Goal: Task Accomplishment & Management: Manage account settings

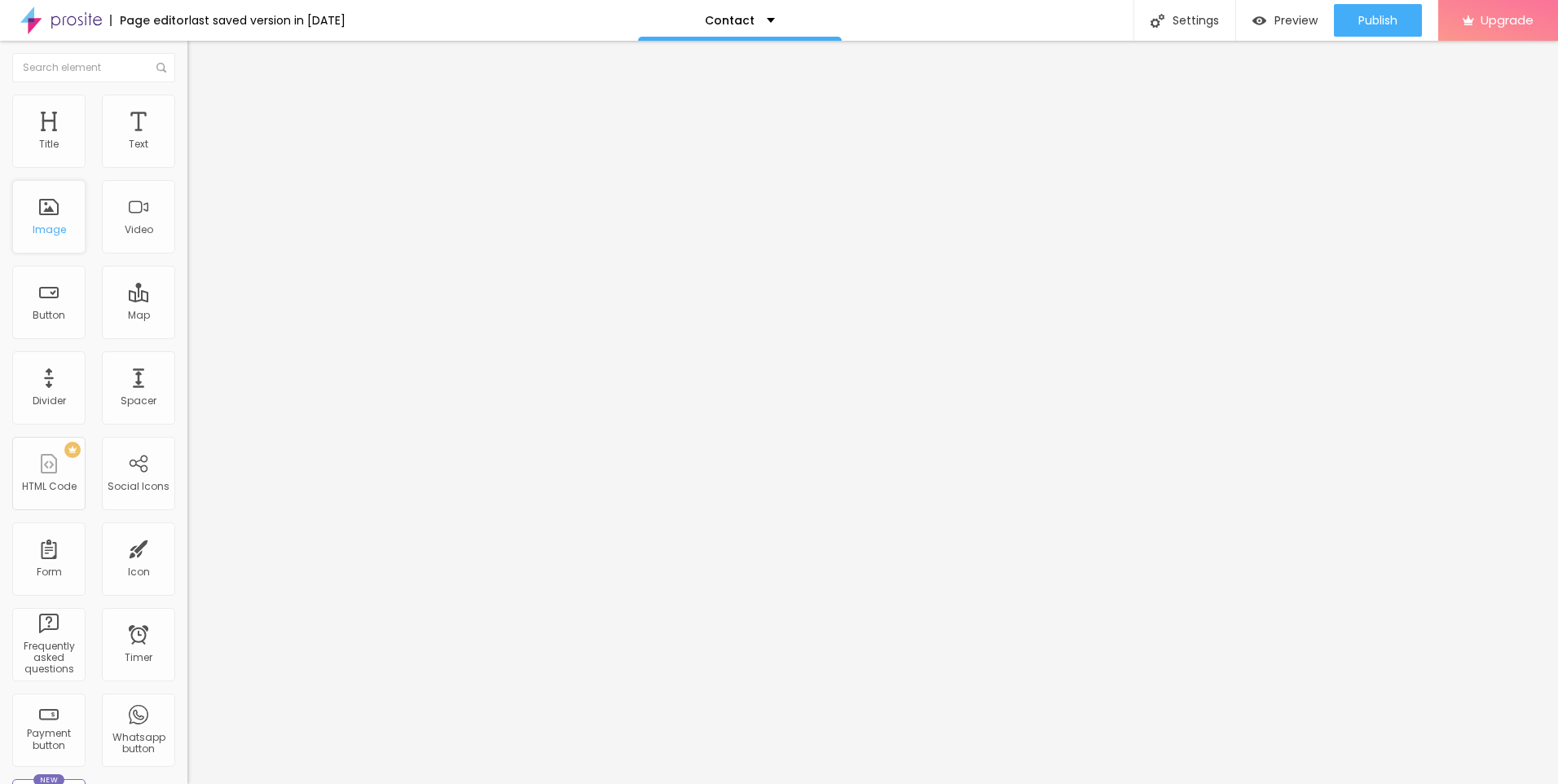
click at [61, 219] on div "Image" at bounding box center [49, 217] width 74 height 74
click at [805, 24] on div "Contact" at bounding box center [780, 21] width 204 height 41
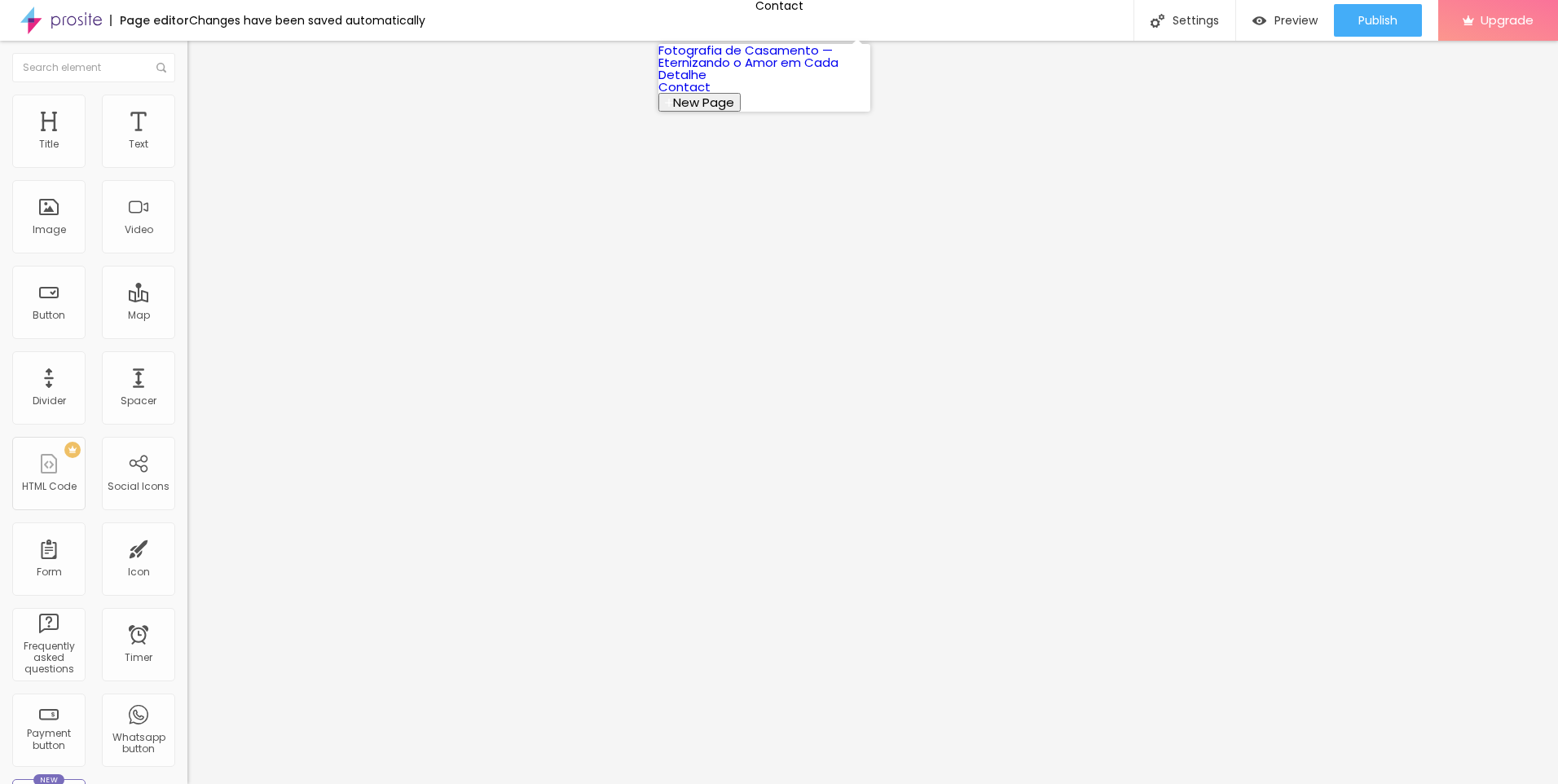
click at [790, 61] on link "Fotografia de Casamento — Eternizando o Amor em Cada Detalhe" at bounding box center [748, 62] width 180 height 42
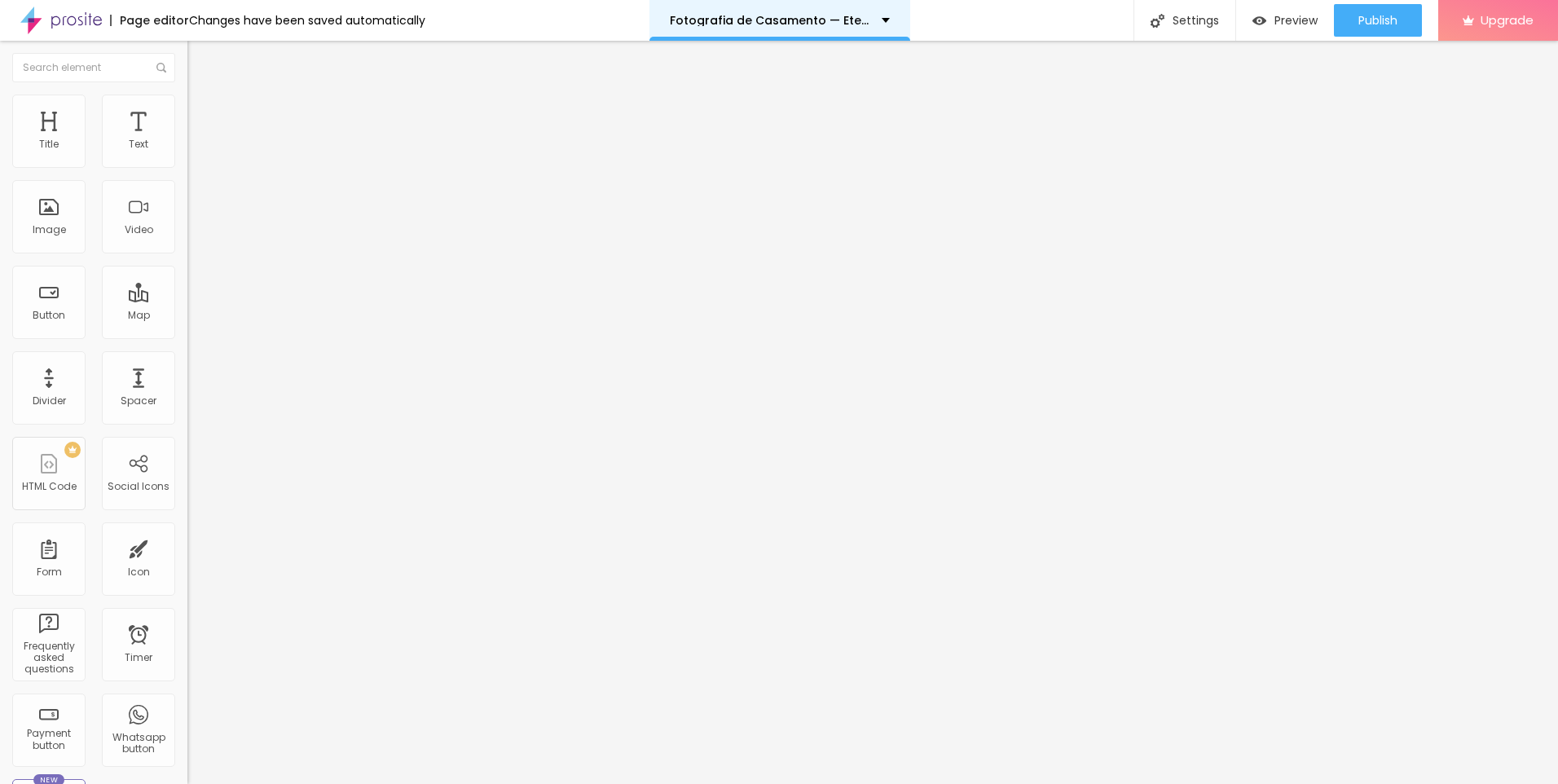
click at [882, 6] on div "Fotografia de Casamento — Eternizando o Amor em Cada Detalhe" at bounding box center [779, 21] width 261 height 41
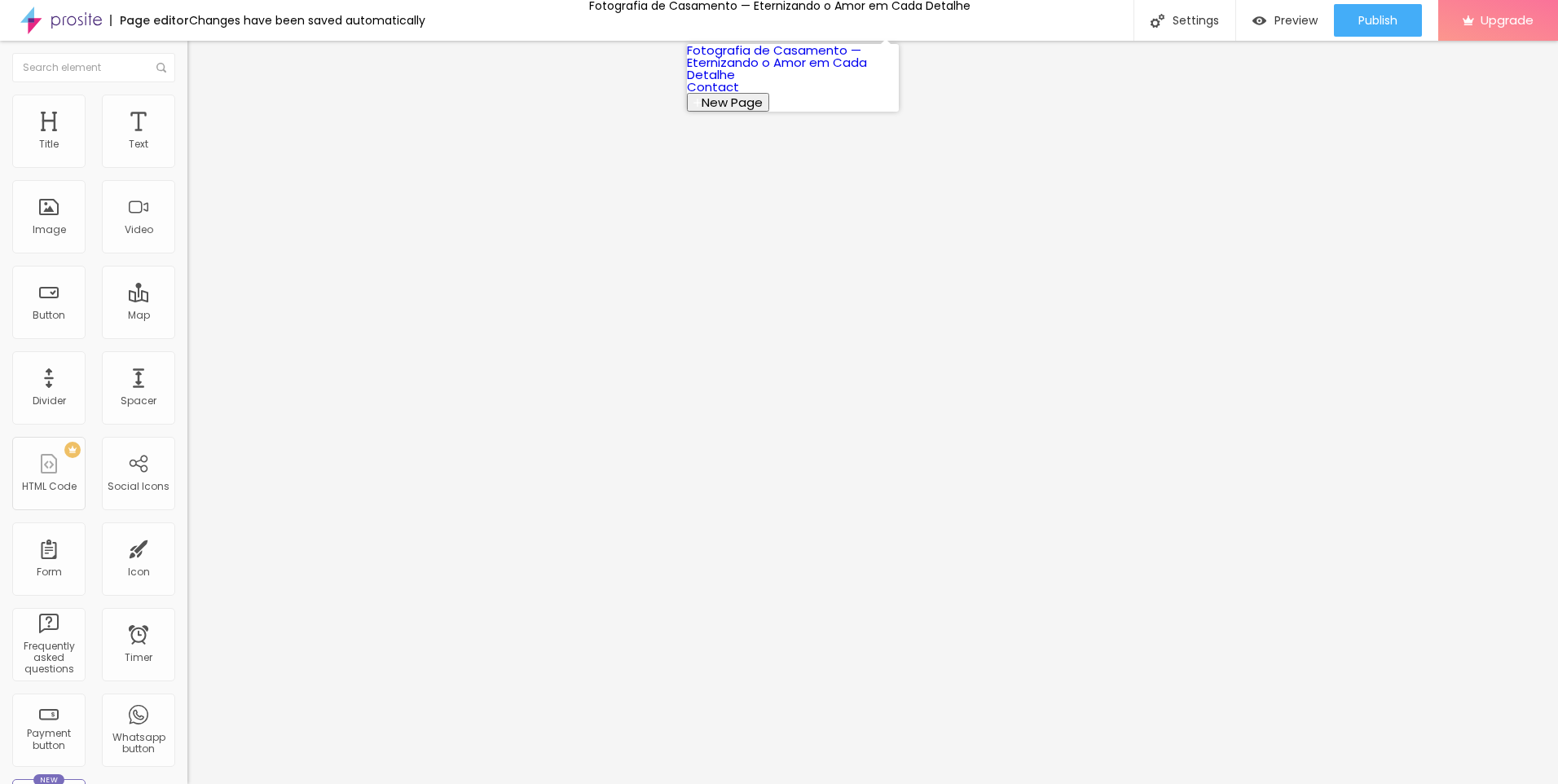
click at [739, 95] on link "Contact" at bounding box center [712, 86] width 52 height 17
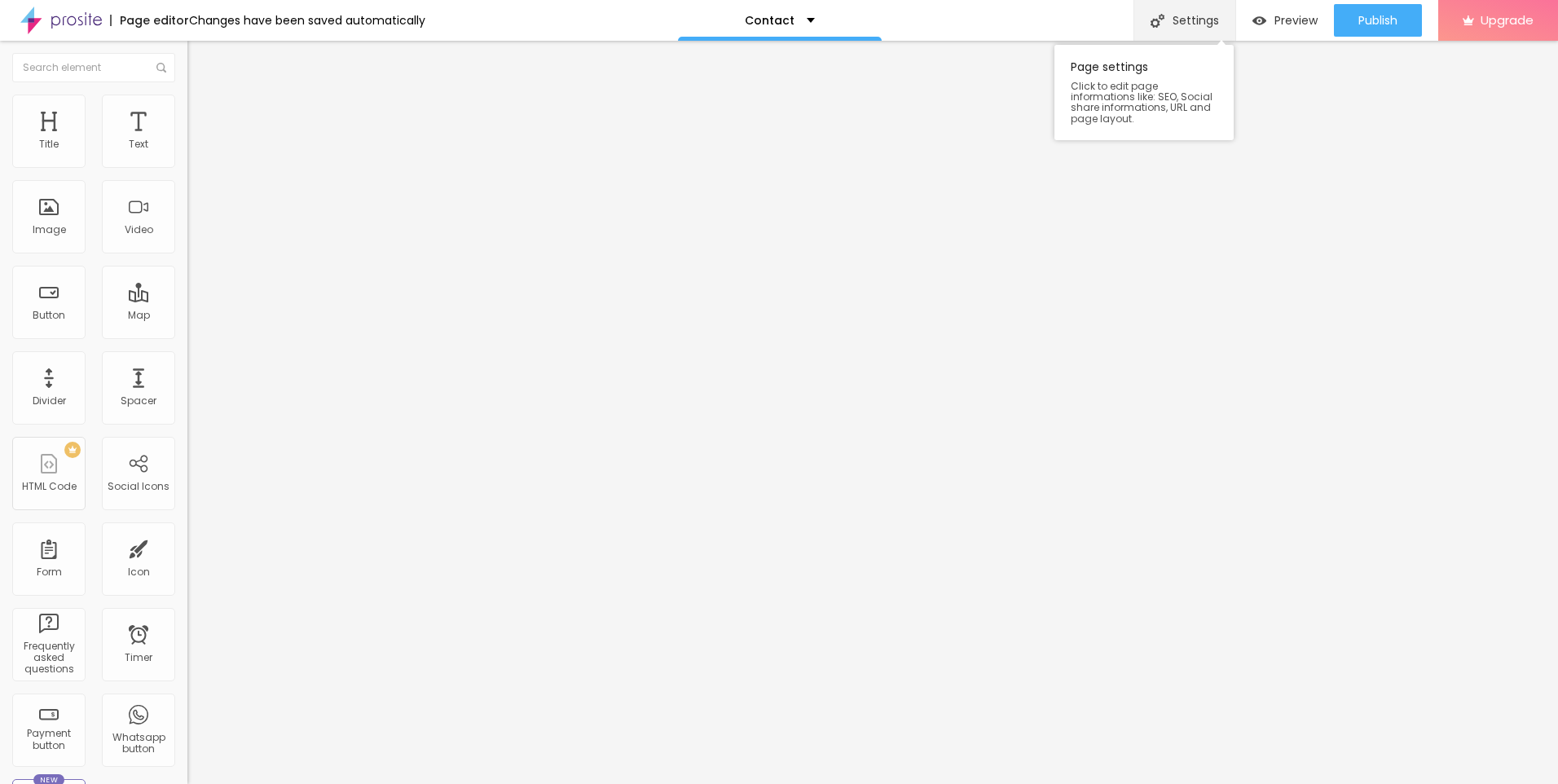
click at [1200, 28] on div "Settings" at bounding box center [1183, 21] width 102 height 41
click at [1176, 25] on div "Settings" at bounding box center [1183, 21] width 102 height 41
